Goal: Task Accomplishment & Management: Use online tool/utility

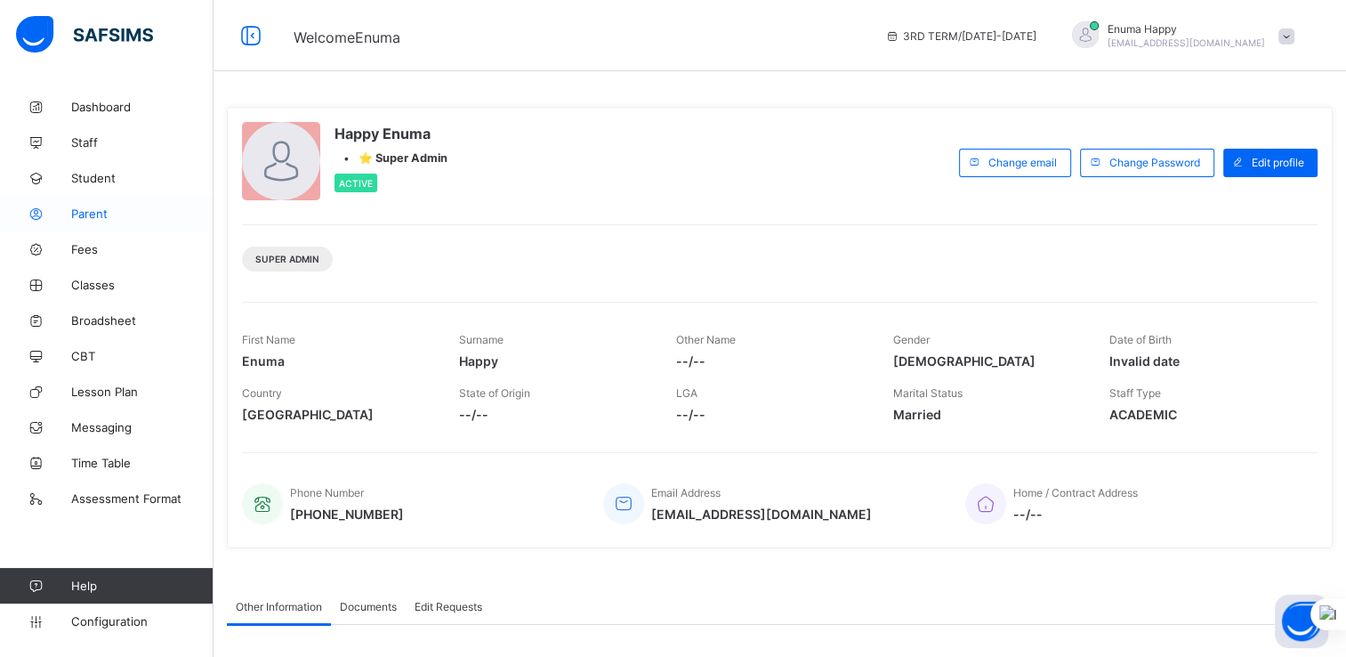
click at [86, 213] on span "Parent" at bounding box center [142, 213] width 142 height 14
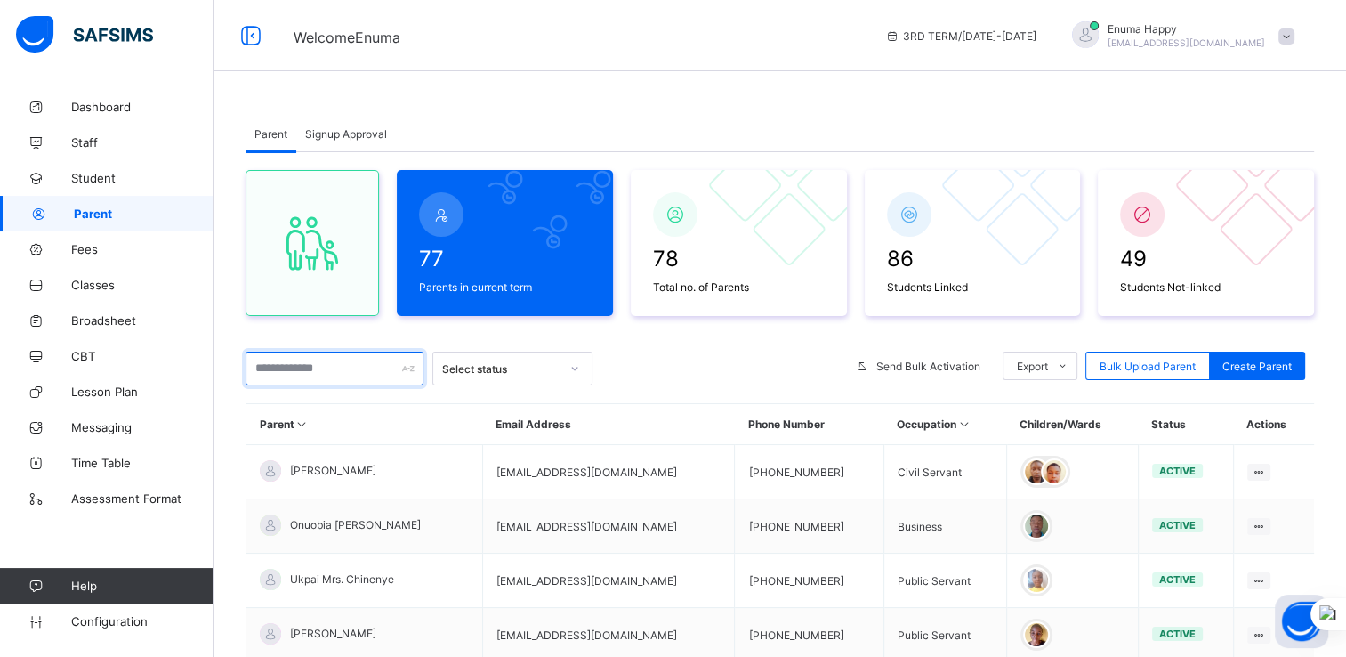
click at [291, 365] on input "text" at bounding box center [335, 368] width 178 height 34
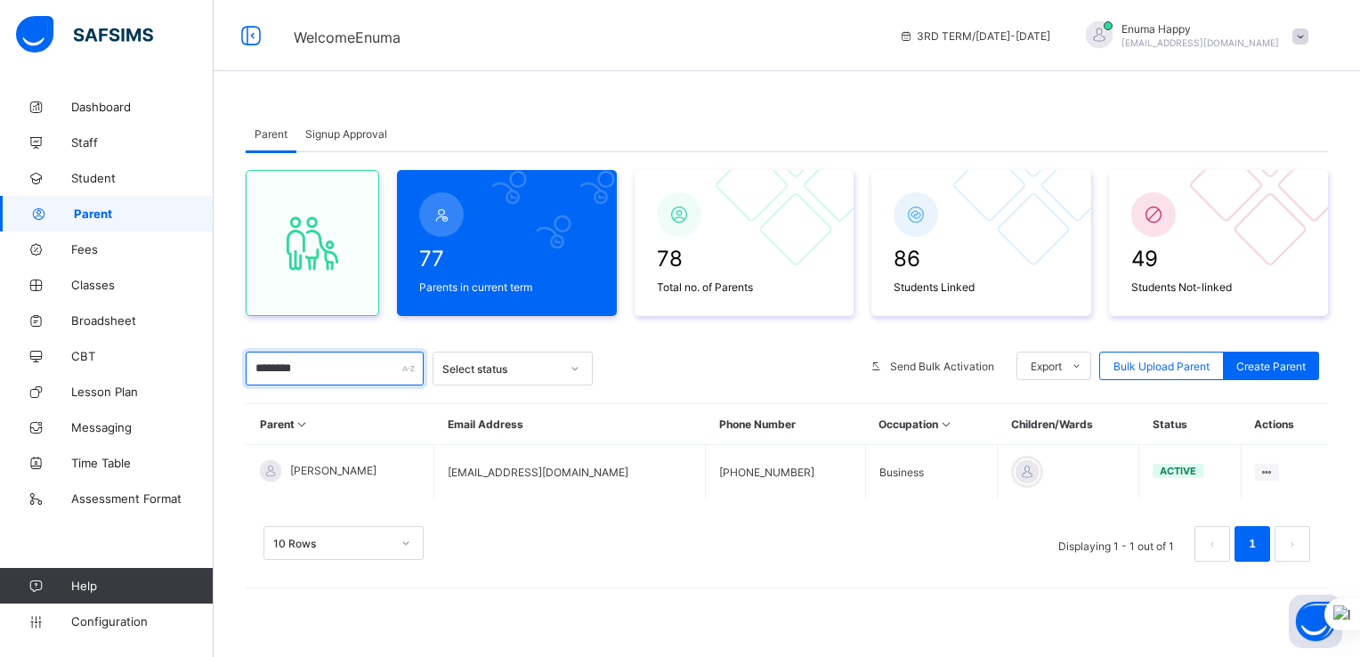
type input "********"
click at [328, 337] on div "77 Parents in current term 78 Total no. of Parents 86 Students Linked 49 Studen…" at bounding box center [787, 374] width 1082 height 445
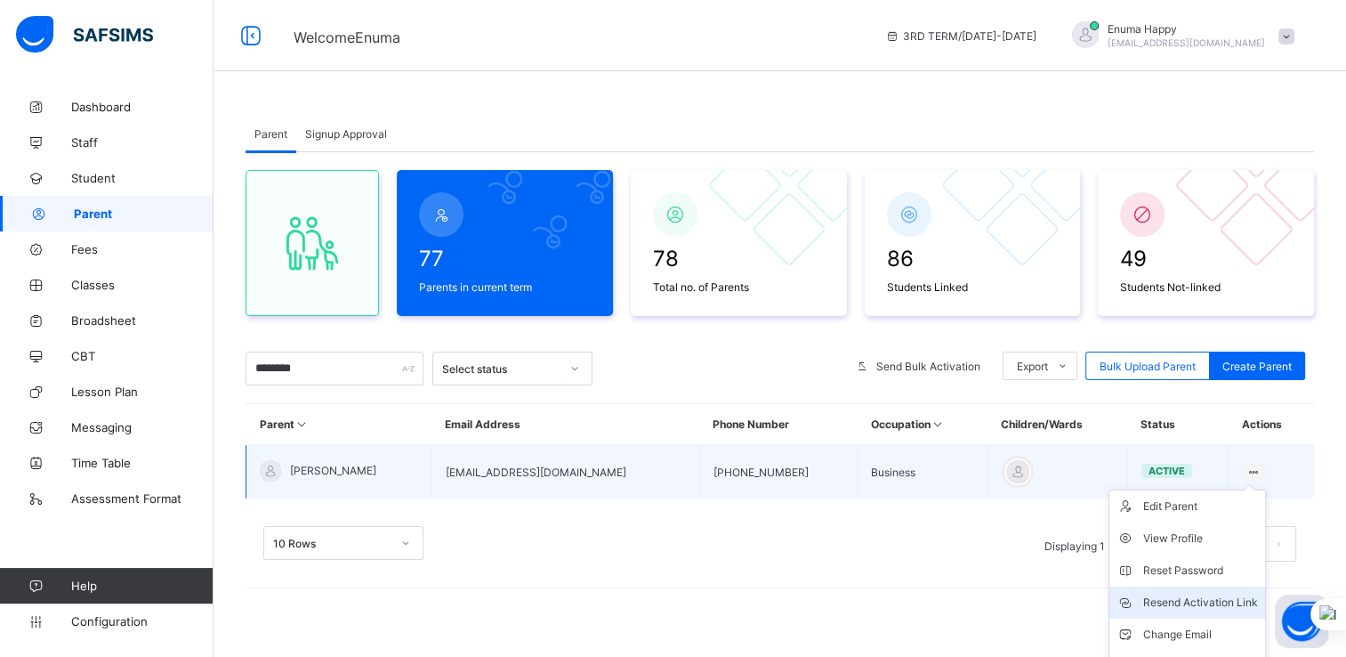
click at [1192, 595] on div "Resend Activation Link" at bounding box center [1200, 603] width 115 height 18
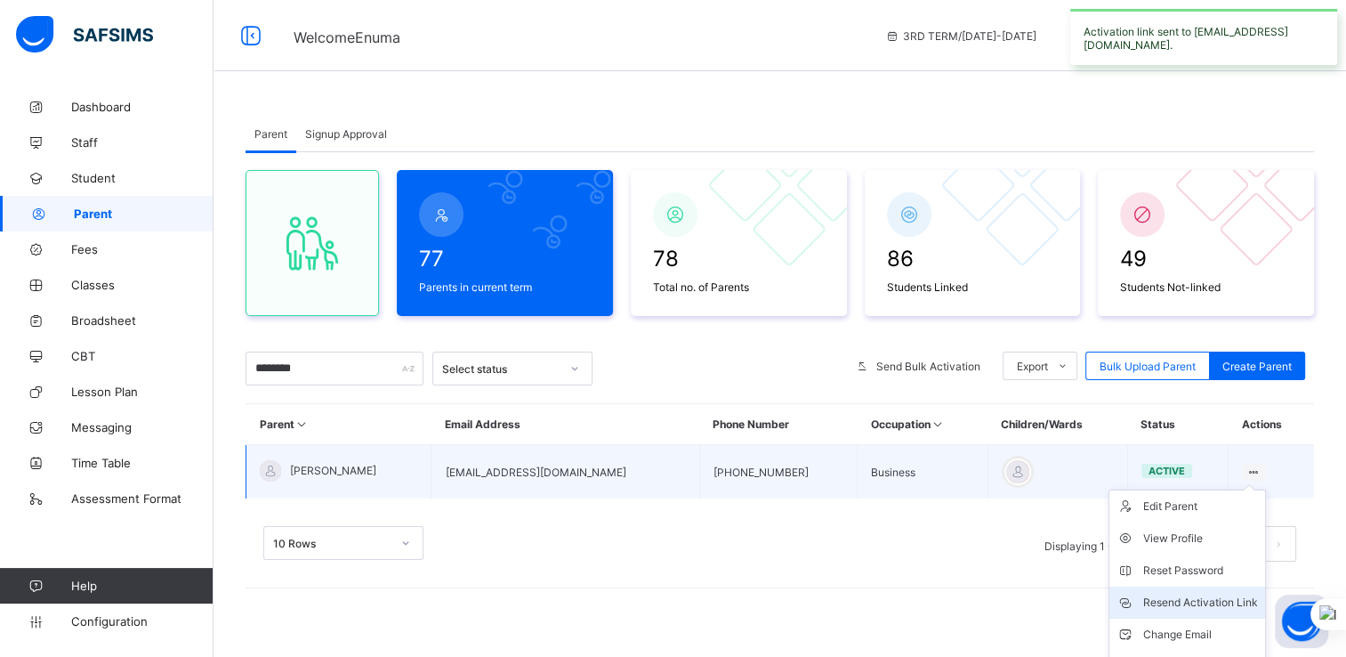
click at [1182, 599] on div "Resend Activation Link" at bounding box center [1200, 603] width 115 height 18
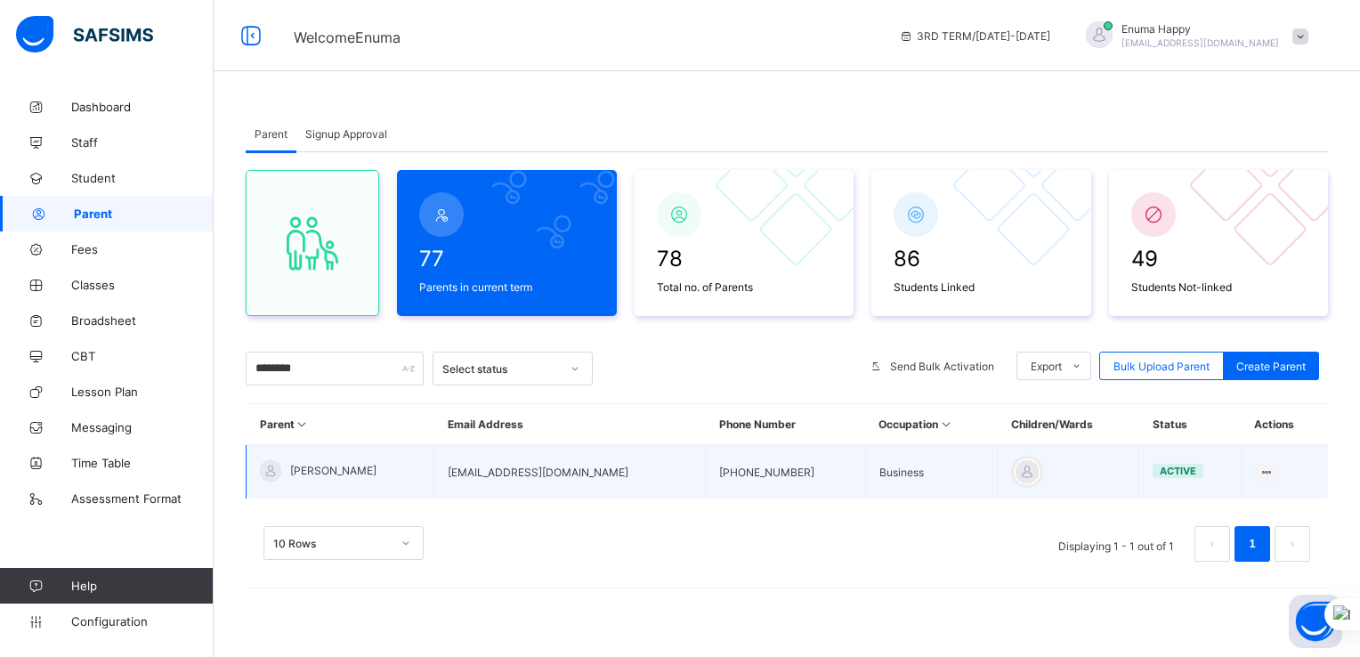
drag, startPoint x: 395, startPoint y: 467, endPoint x: 292, endPoint y: 466, distance: 103.2
click at [292, 466] on td "[PERSON_NAME]" at bounding box center [340, 472] width 188 height 54
copy span "[PERSON_NAME]"
